Goal: Information Seeking & Learning: Understand process/instructions

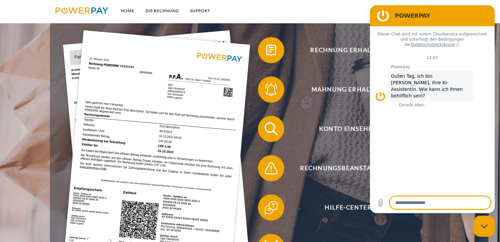
scroll to position [131, 0]
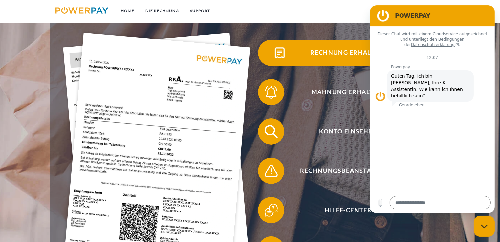
click at [321, 53] on span "Rechnung erhalten?" at bounding box center [348, 53] width 161 height 26
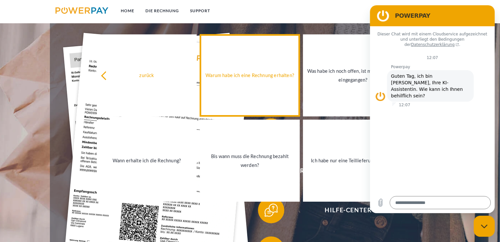
click at [262, 80] on div "Warum habe ich eine Rechnung erhalten?" at bounding box center [250, 75] width 92 height 9
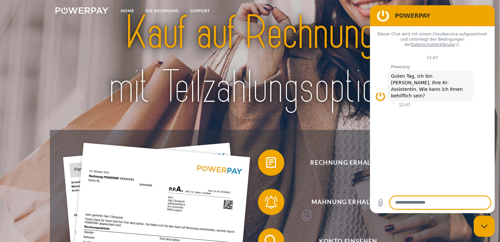
scroll to position [33, 0]
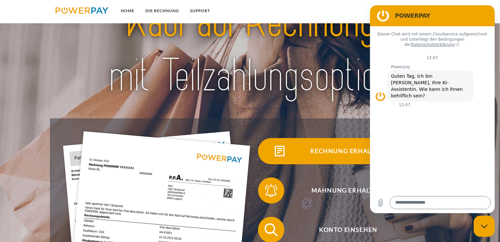
click at [336, 152] on span "Rechnung erhalten?" at bounding box center [348, 151] width 161 height 26
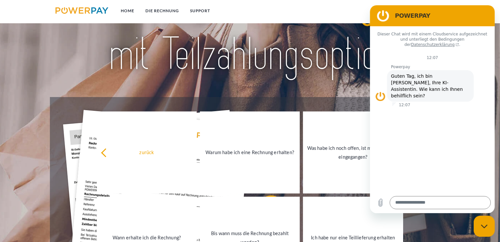
scroll to position [66, 0]
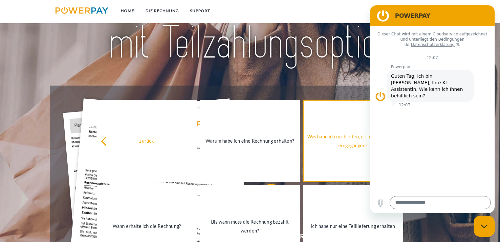
click at [338, 139] on div "Was habe ich noch offen, ist meine Zahlung eingegangen?" at bounding box center [353, 141] width 92 height 18
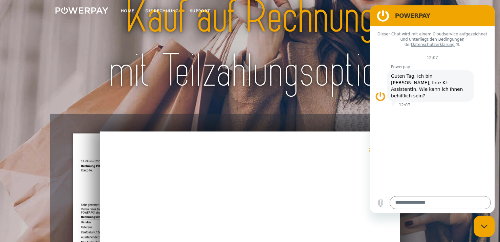
scroll to position [0, 0]
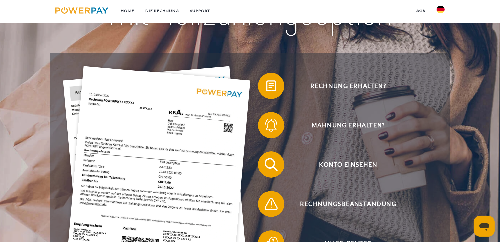
scroll to position [98, 0]
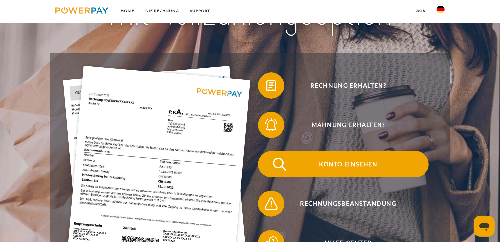
click at [358, 166] on span "Konto einsehen" at bounding box center [348, 164] width 161 height 26
